Goal: Find specific page/section: Find specific page/section

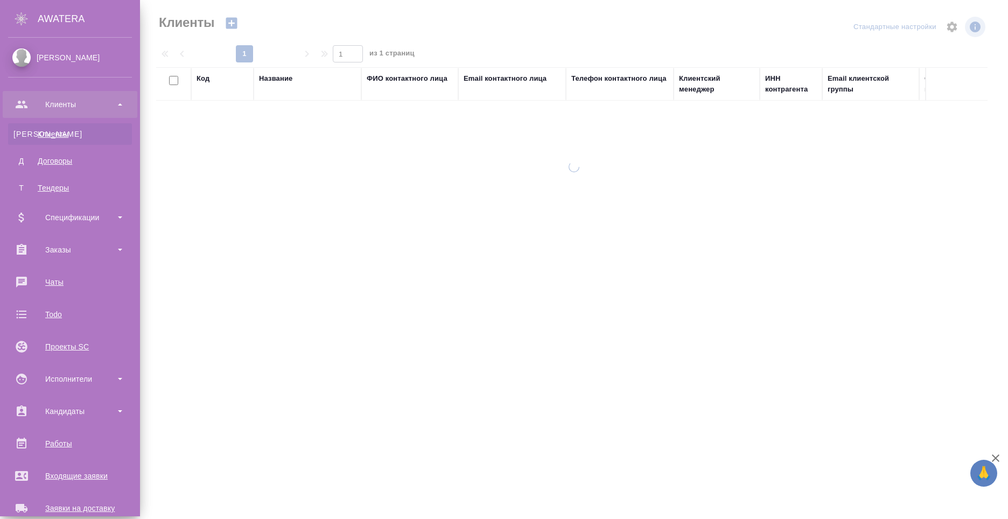
select select "RU"
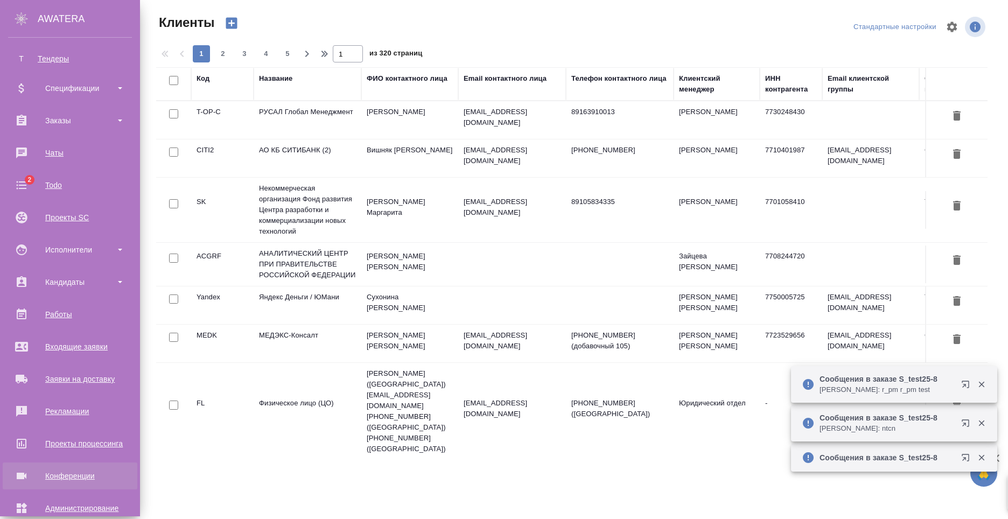
scroll to position [183, 0]
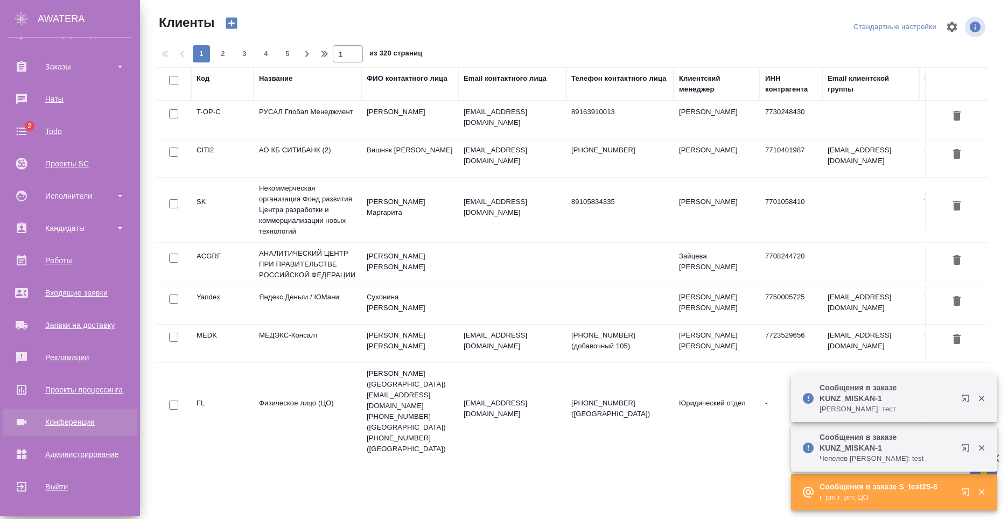
click at [84, 426] on div "Конференции" at bounding box center [70, 422] width 124 height 16
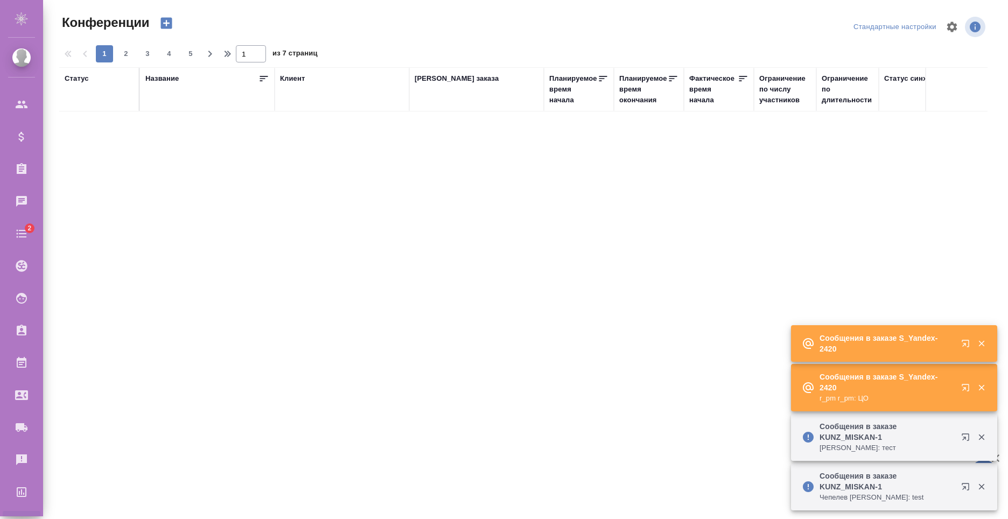
type input "[PERSON_NAME]"
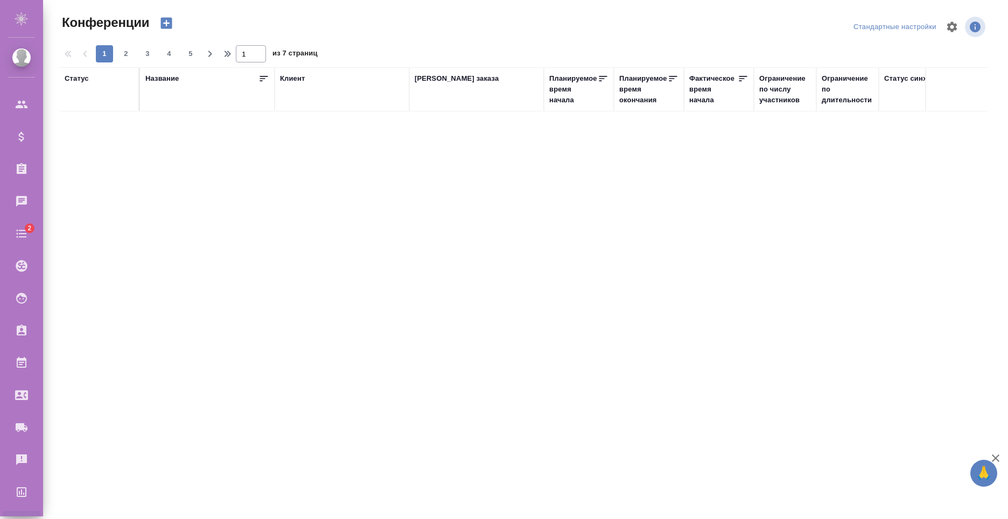
click at [383, 217] on div ".cls-1 fill:#fff; AWATERA Nikiforov Anton Клиенты Спецификации Заказы Чаты 2 To…" at bounding box center [504, 259] width 1008 height 519
type input "[PERSON_NAME]"
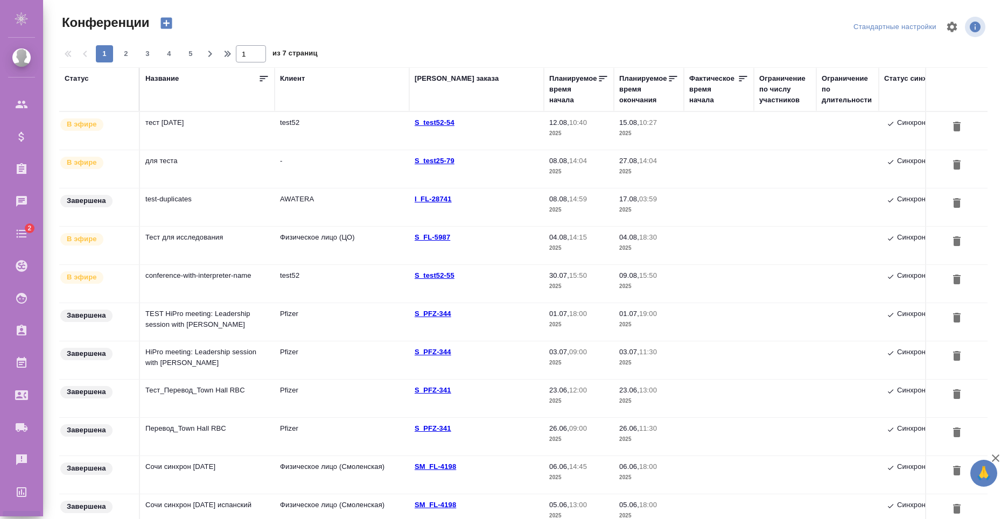
click at [328, 132] on td "test52" at bounding box center [342, 131] width 135 height 38
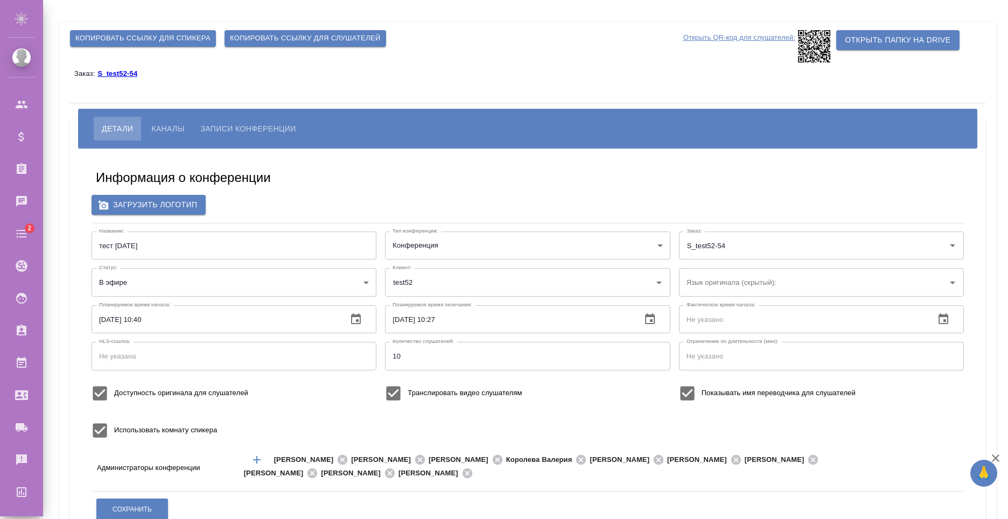
type input "test52"
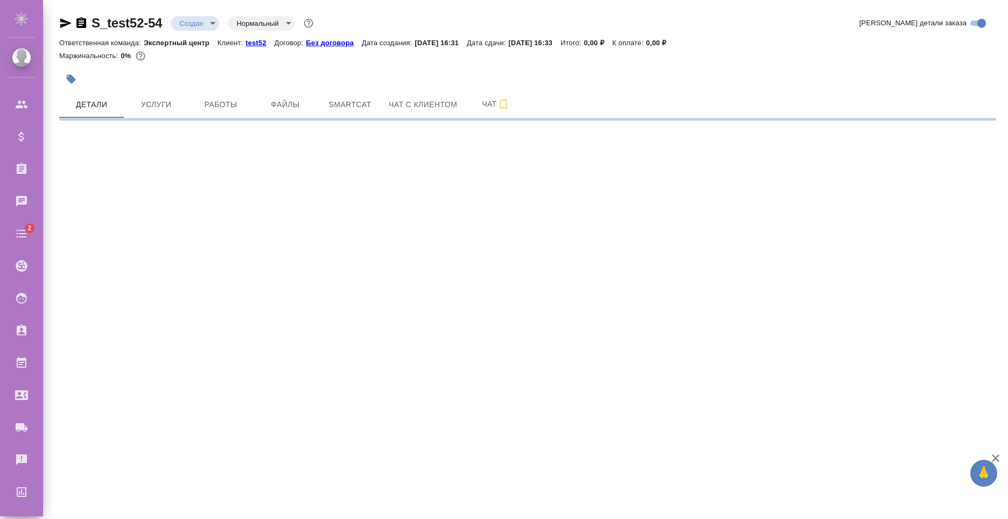
select select "RU"
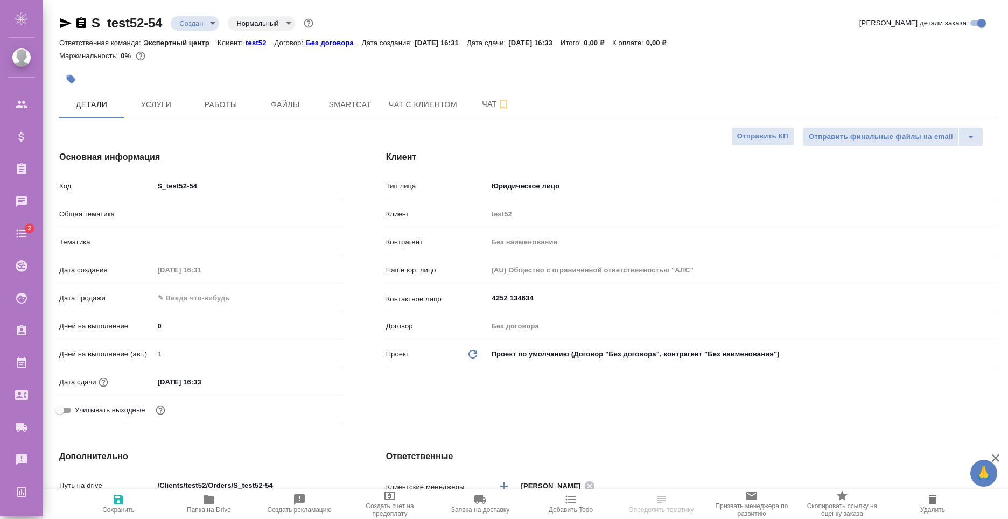
type textarea "x"
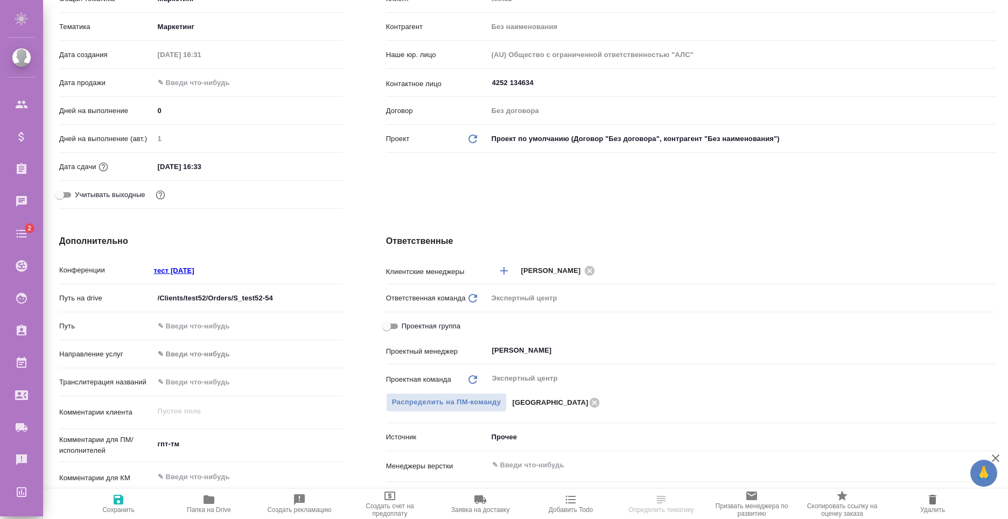
type textarea "x"
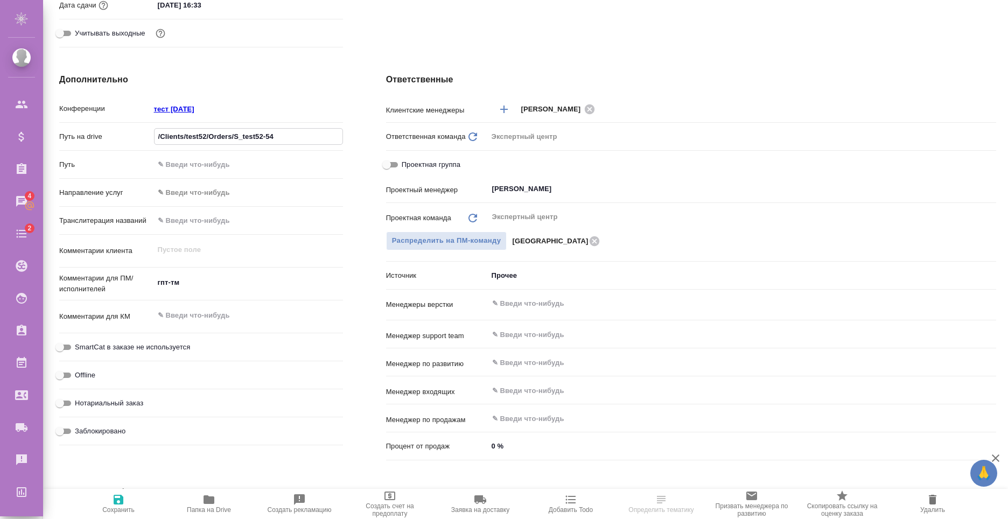
drag, startPoint x: 234, startPoint y: 133, endPoint x: 278, endPoint y: 135, distance: 44.2
click at [278, 135] on input "/Clients/test52/Orders/S_test52-54" at bounding box center [248, 137] width 188 height 16
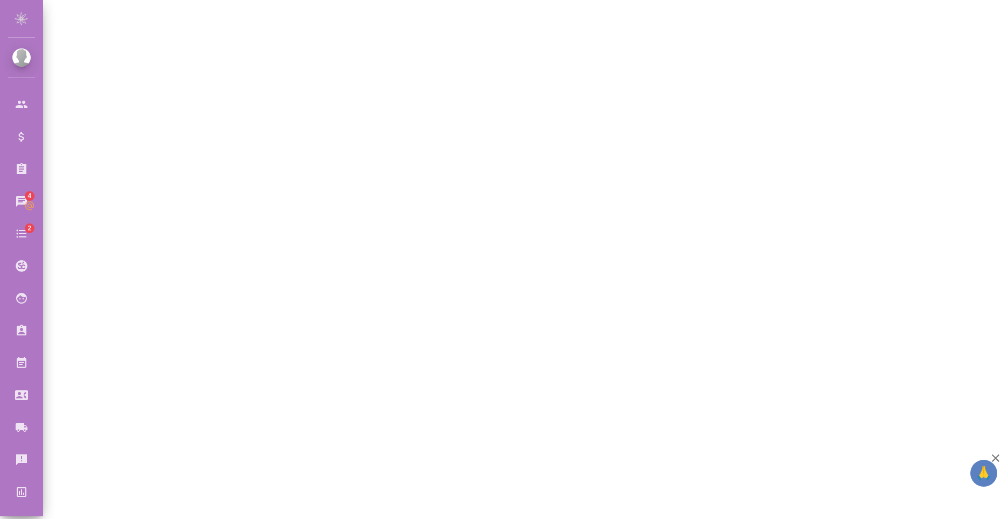
select select "RU"
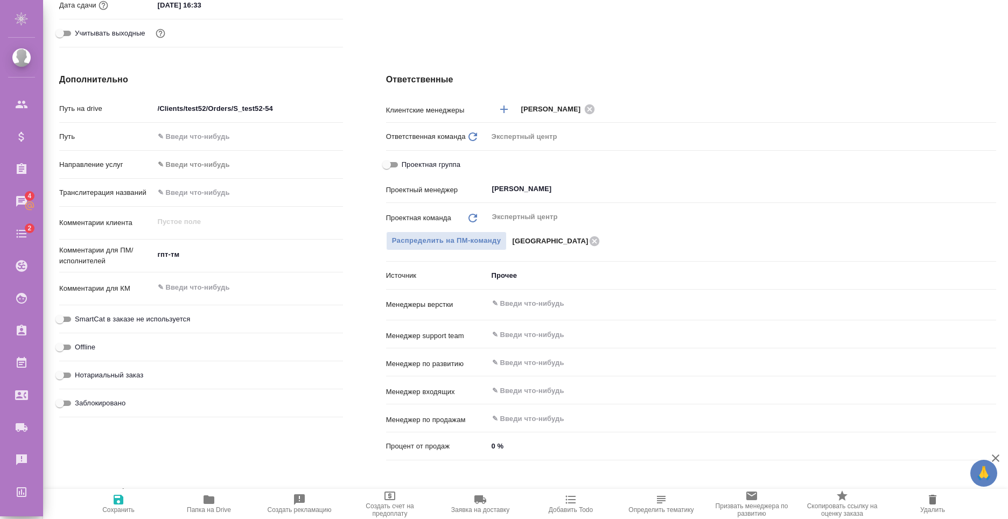
type textarea "x"
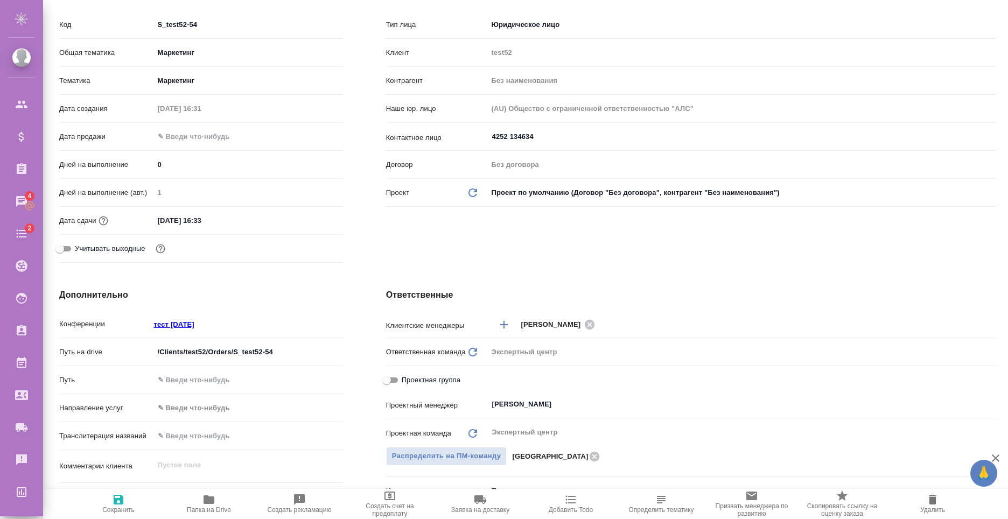
scroll to position [0, 0]
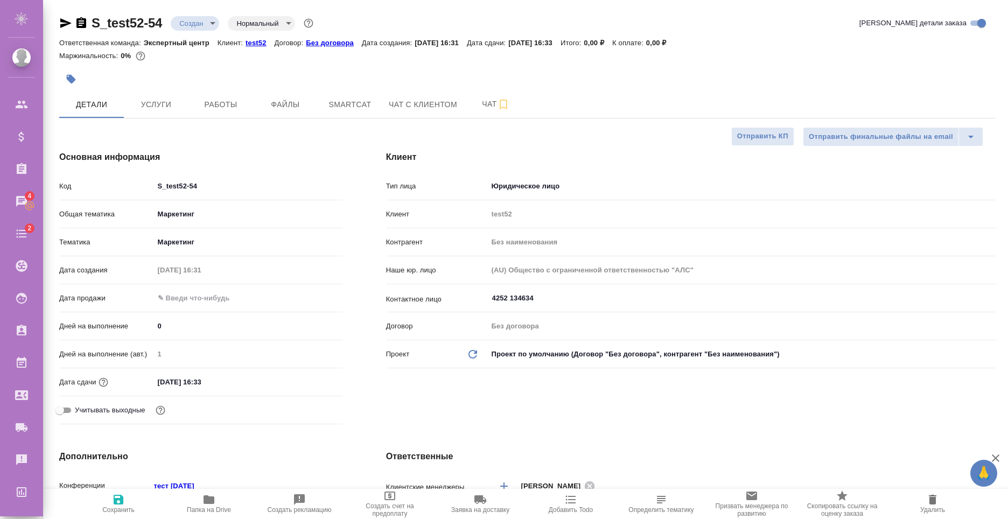
type textarea "x"
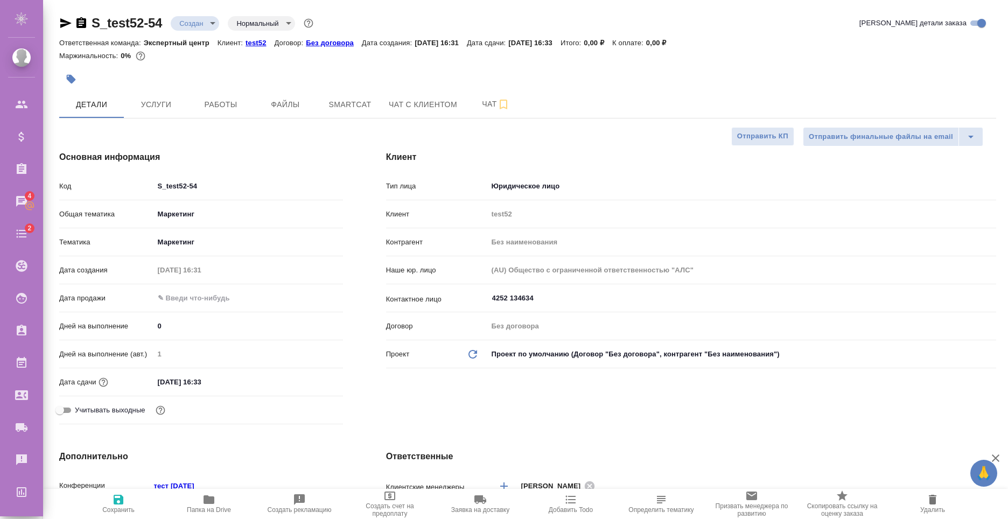
type textarea "x"
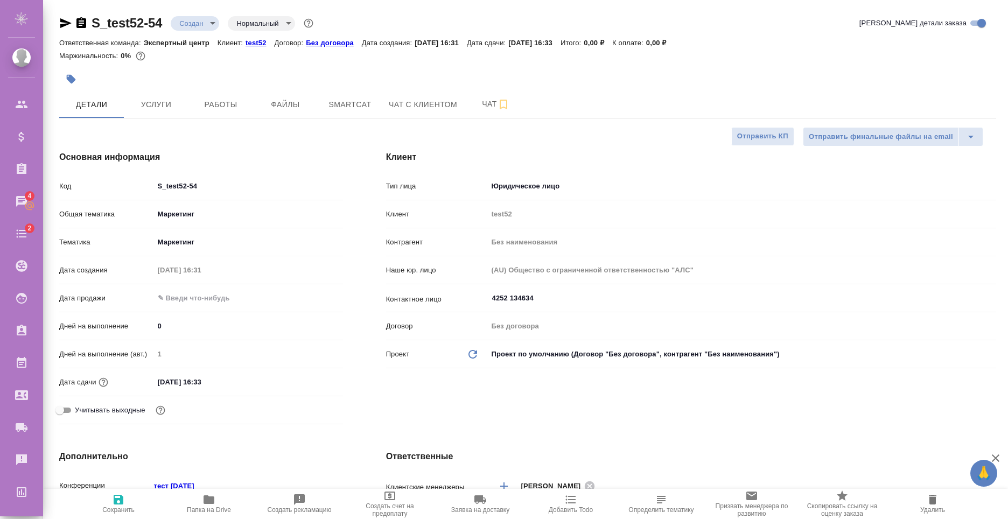
type textarea "x"
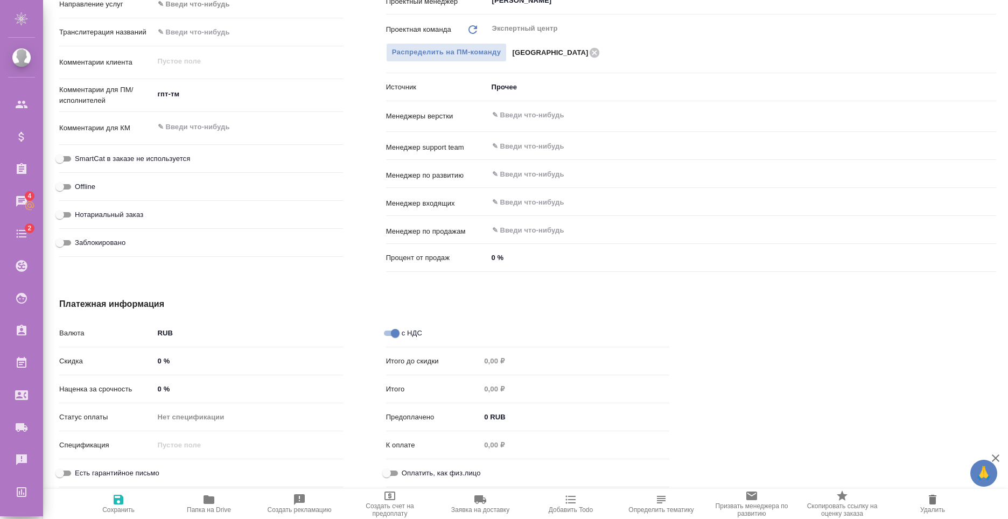
scroll to position [296, 0]
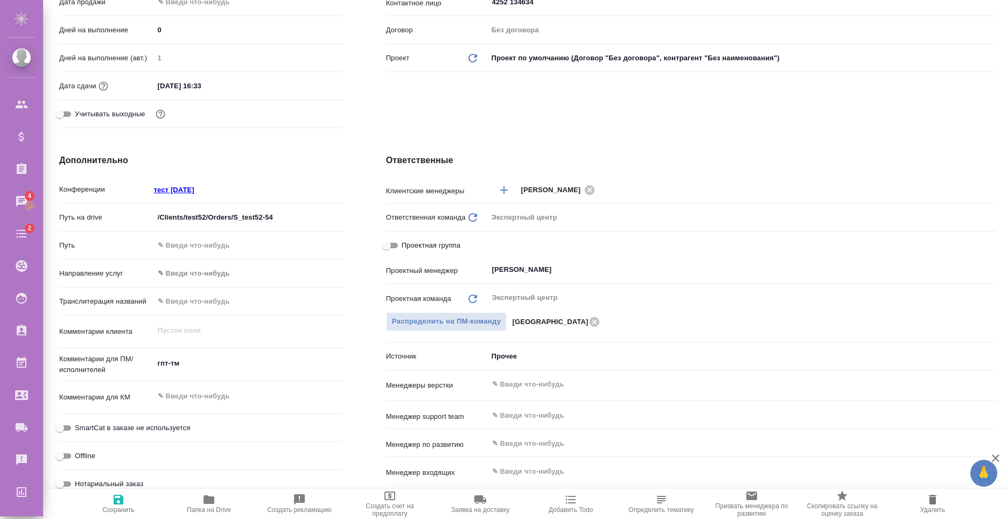
click at [169, 191] on p "тест [DATE]" at bounding box center [174, 190] width 40 height 8
type textarea "x"
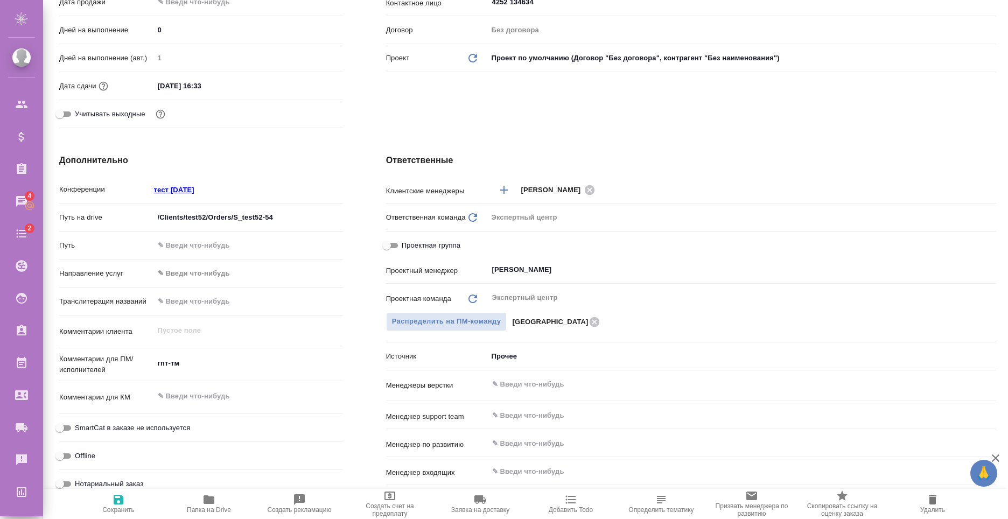
type textarea "x"
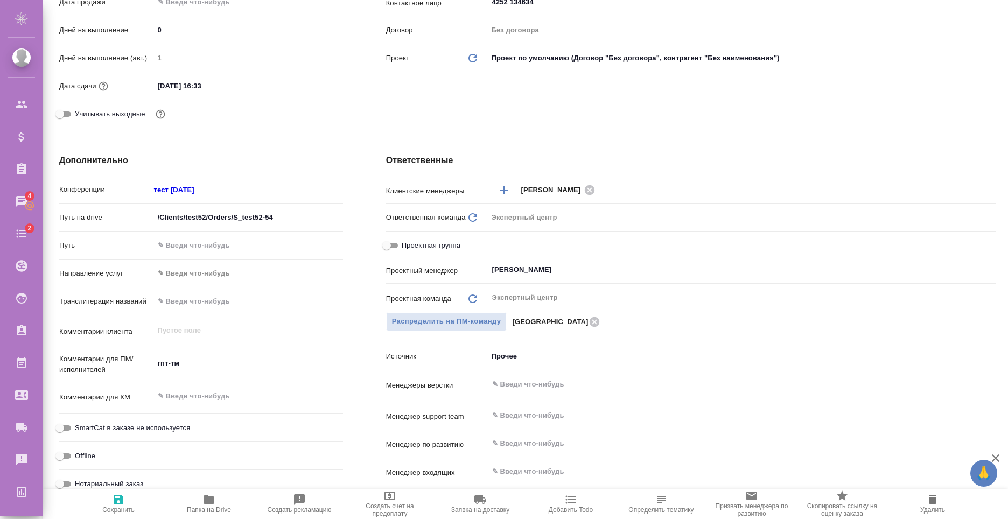
type textarea "x"
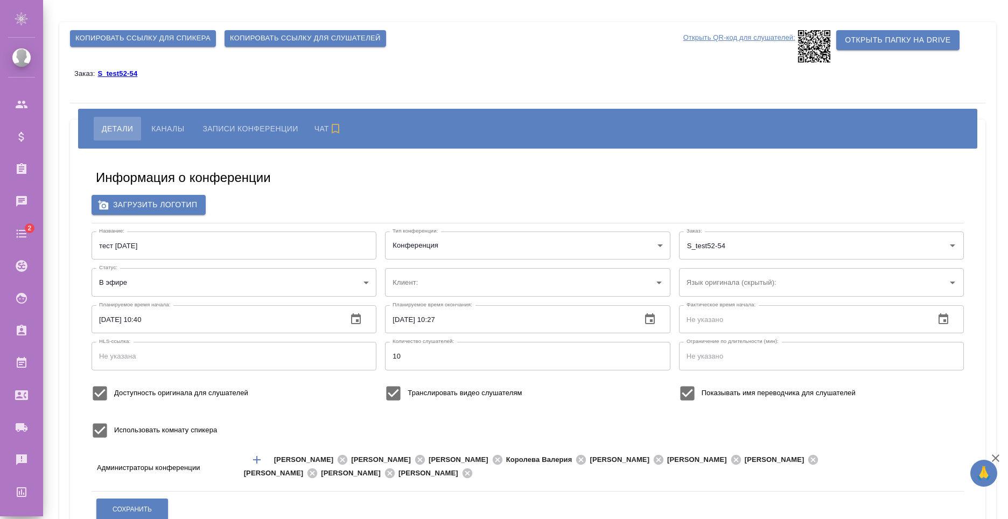
type input "test52"
click at [170, 127] on span "Каналы" at bounding box center [167, 128] width 33 height 13
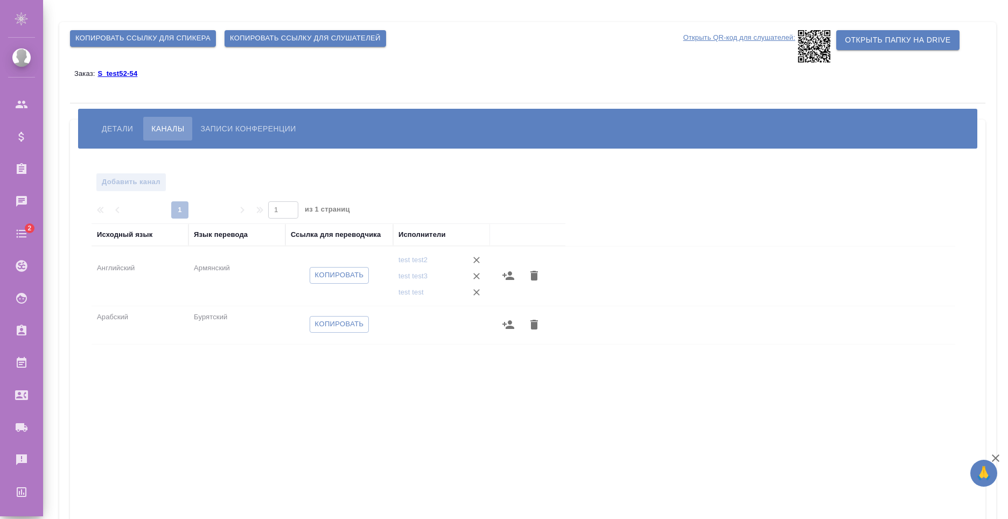
click at [249, 128] on span "Записи конференции" at bounding box center [247, 128] width 95 height 13
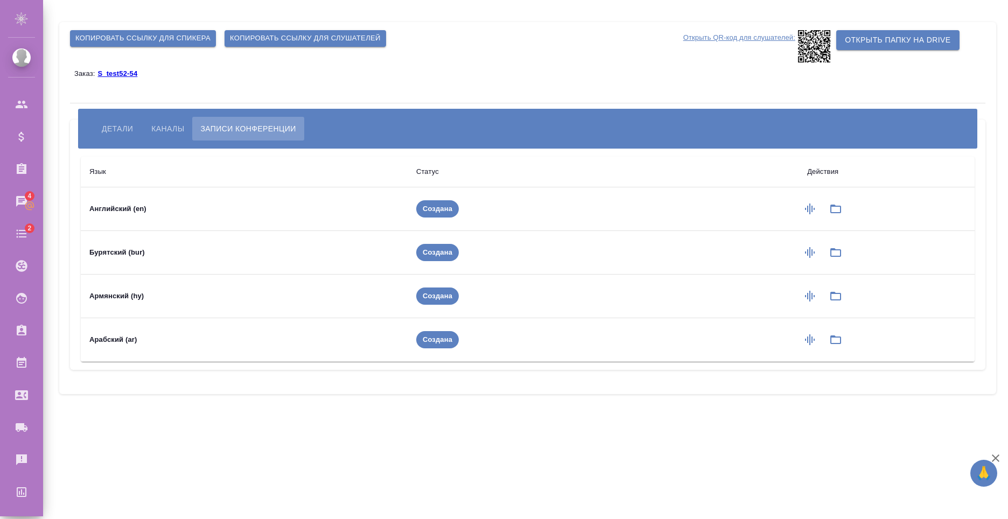
click at [838, 252] on td at bounding box center [823, 253] width 304 height 44
click at [840, 252] on td at bounding box center [823, 253] width 304 height 44
click at [839, 339] on td at bounding box center [823, 340] width 304 height 44
click at [831, 339] on td at bounding box center [823, 340] width 304 height 44
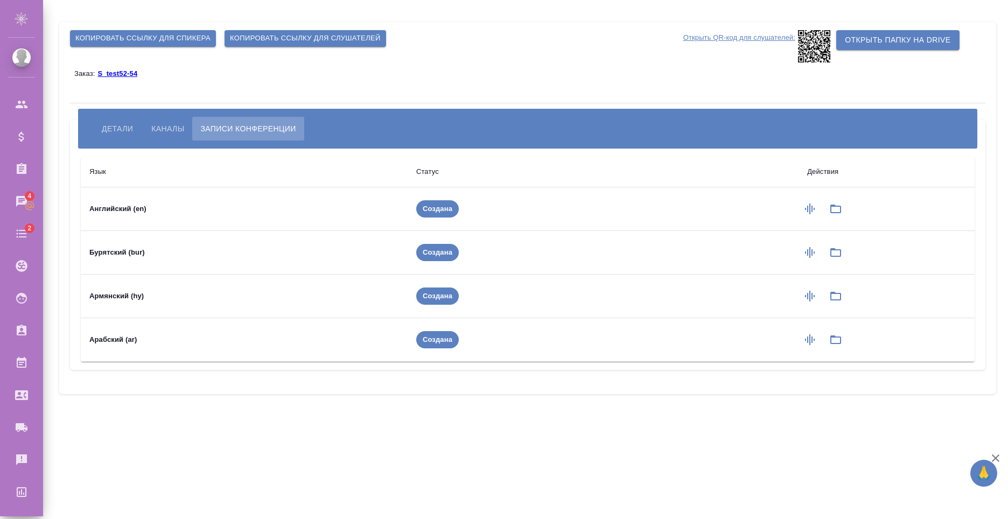
click at [831, 247] on td at bounding box center [823, 253] width 304 height 44
click at [832, 294] on td at bounding box center [823, 297] width 304 height 44
click at [836, 208] on td at bounding box center [823, 209] width 304 height 44
click at [451, 75] on div "Заказ: S_test52-54" at bounding box center [527, 73] width 915 height 22
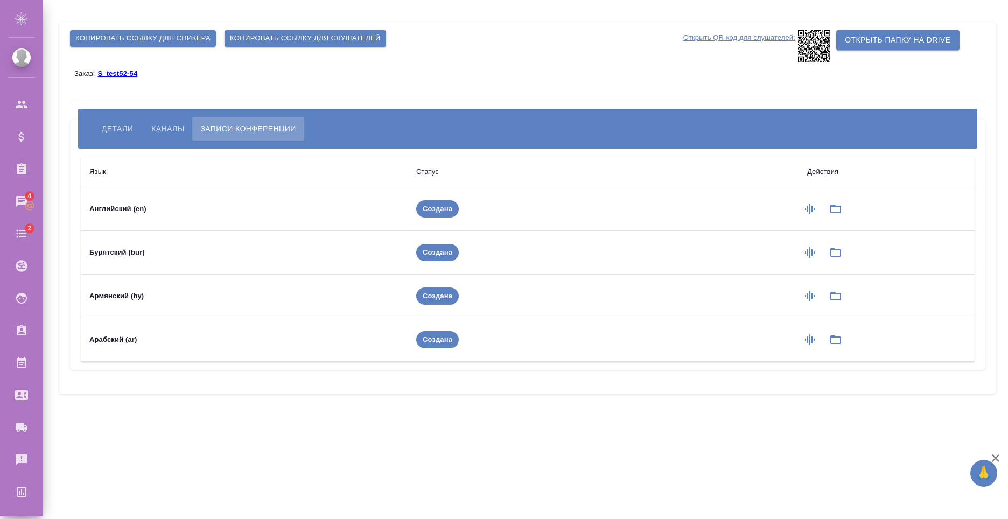
click at [351, 80] on div "Заказ: S_test52-54" at bounding box center [527, 73] width 915 height 22
